Goal: Task Accomplishment & Management: Complete application form

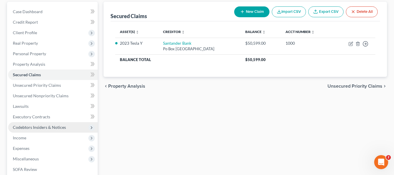
scroll to position [58, 0]
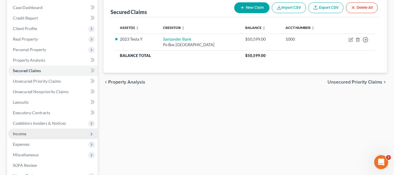
click at [17, 131] on span "Income" at bounding box center [19, 133] width 13 height 5
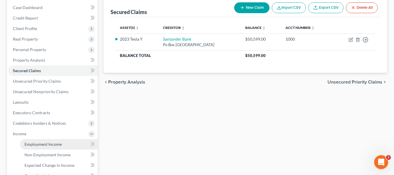
click at [36, 144] on span "Employment Income" at bounding box center [42, 143] width 37 height 5
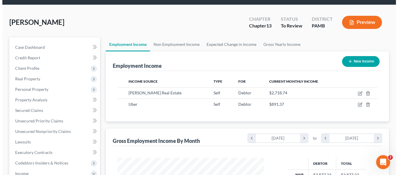
scroll to position [29, 0]
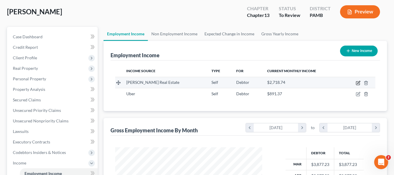
click at [357, 83] on icon "button" at bounding box center [358, 82] width 5 height 5
select select "1"
select select "39"
select select "0"
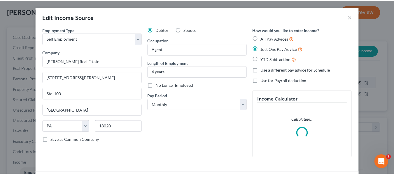
scroll to position [105, 161]
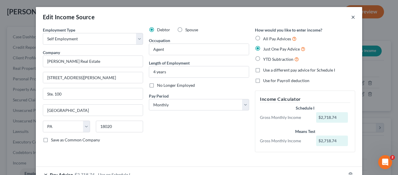
click at [351, 17] on button "×" at bounding box center [353, 16] width 4 height 7
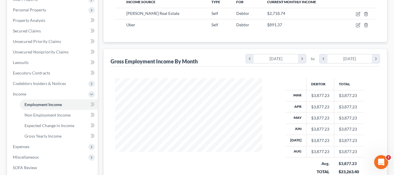
scroll to position [87, 0]
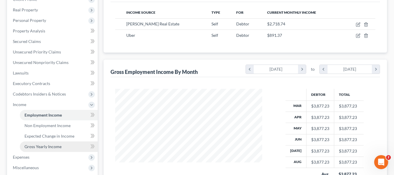
click at [53, 148] on span "Gross Yearly Income" at bounding box center [42, 146] width 37 height 5
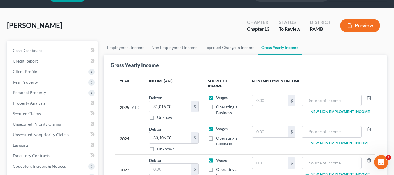
scroll to position [29, 0]
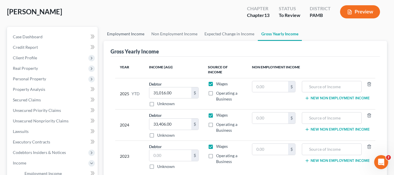
click at [127, 34] on link "Employment Income" at bounding box center [125, 34] width 44 height 14
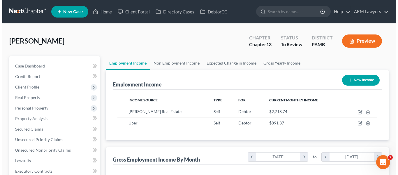
scroll to position [105, 159]
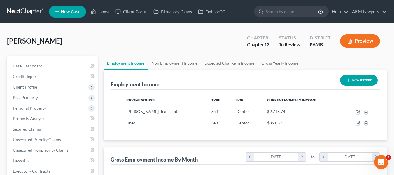
click at [349, 43] on icon "button" at bounding box center [349, 41] width 3 height 4
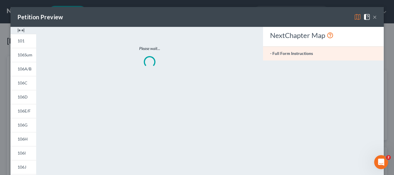
scroll to position [105, 161]
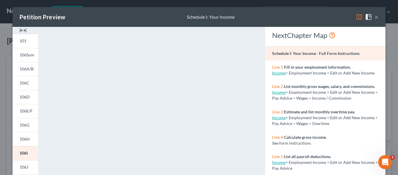
click at [375, 15] on button "×" at bounding box center [377, 16] width 4 height 7
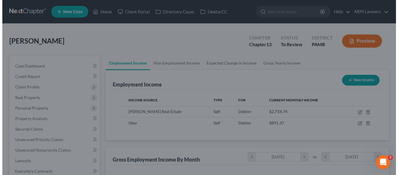
scroll to position [291384, 291329]
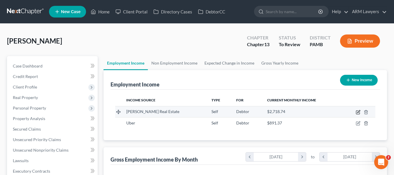
click at [359, 113] on icon "button" at bounding box center [358, 112] width 5 height 5
select select "1"
select select "39"
select select "0"
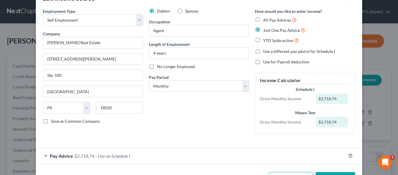
scroll to position [29, 0]
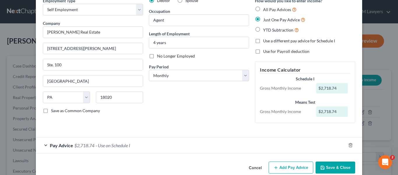
click at [65, 143] on span "Pay Advice" at bounding box center [61, 145] width 23 height 6
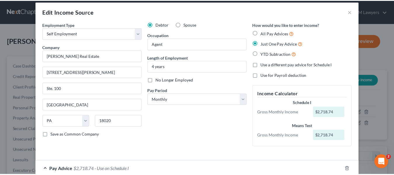
scroll to position [0, 0]
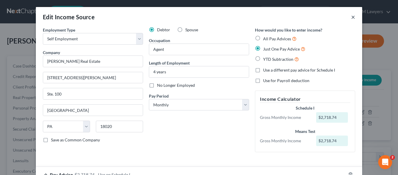
click at [351, 17] on button "×" at bounding box center [353, 16] width 4 height 7
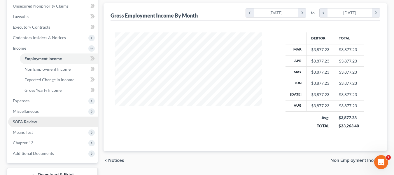
scroll to position [146, 0]
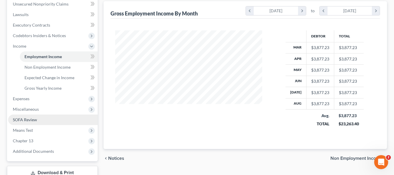
click at [25, 117] on span "SOFA Review" at bounding box center [25, 119] width 24 height 5
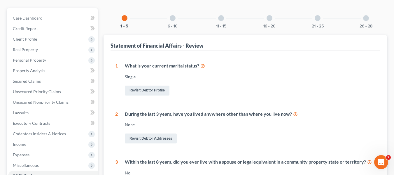
scroll to position [58, 0]
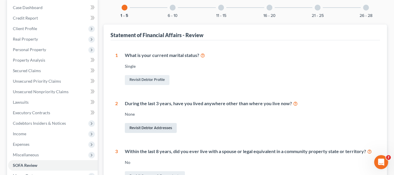
click at [150, 128] on link "Revisit Debtor Addresses" at bounding box center [151, 128] width 52 height 10
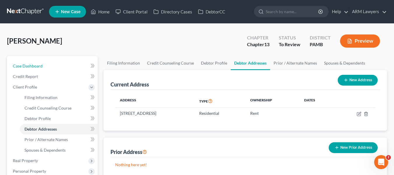
click at [36, 64] on span "Case Dashboard" at bounding box center [28, 65] width 30 height 5
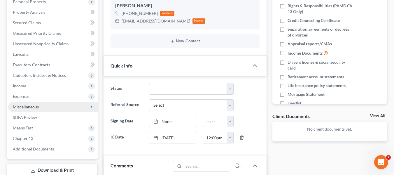
scroll to position [117, 0]
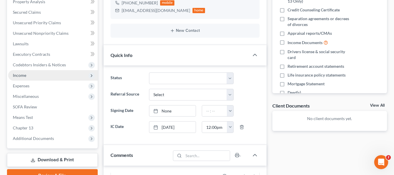
click at [28, 76] on span "Income" at bounding box center [52, 75] width 89 height 10
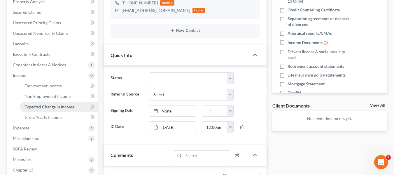
click at [40, 109] on span "Expected Change in Income" at bounding box center [49, 106] width 50 height 5
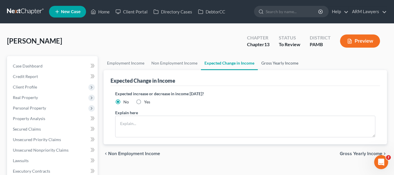
click at [266, 62] on link "Gross Yearly Income" at bounding box center [280, 63] width 44 height 14
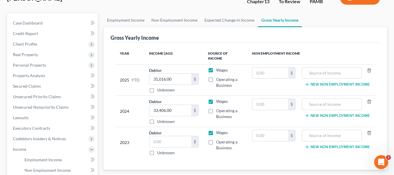
scroll to position [29, 0]
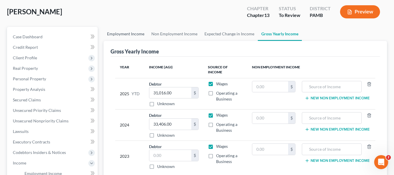
click at [129, 36] on link "Employment Income" at bounding box center [125, 34] width 44 height 14
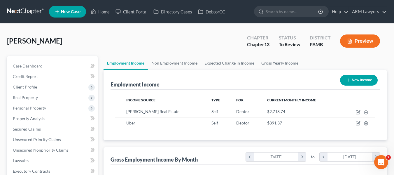
scroll to position [105, 159]
